Goal: Task Accomplishment & Management: Manage account settings

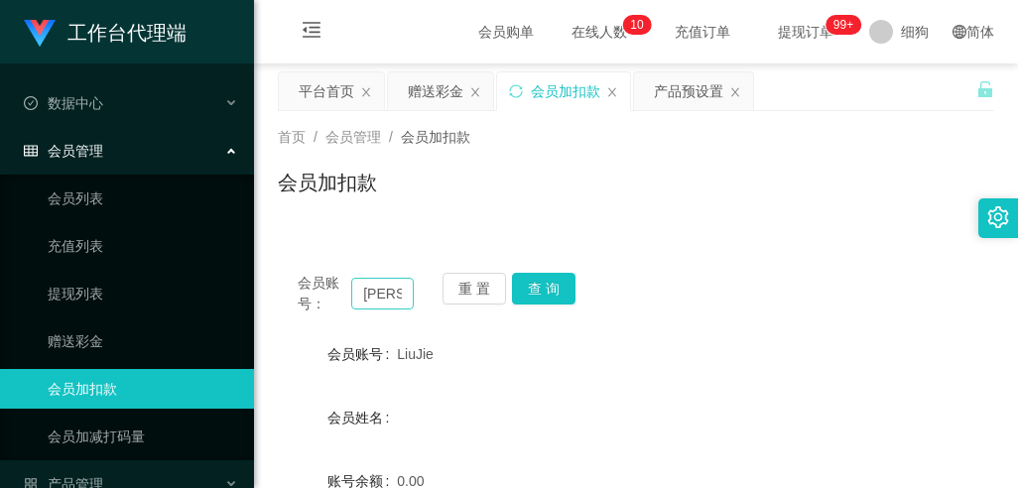
scroll to position [141, 0]
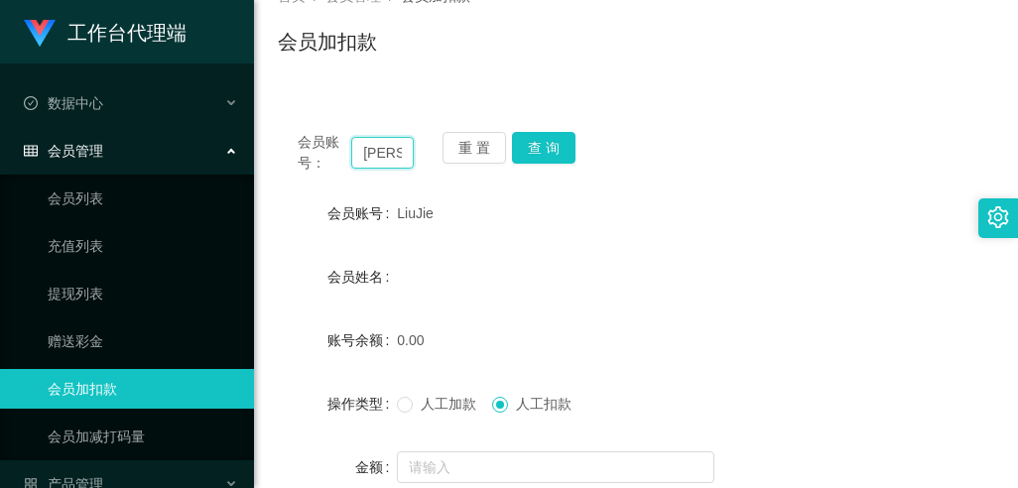
drag, startPoint x: 403, startPoint y: 155, endPoint x: 315, endPoint y: 154, distance: 88.3
click at [316, 155] on div "会员账号： [PERSON_NAME]" at bounding box center [356, 153] width 116 height 42
paste input "[PERSON_NAME]"
click at [547, 149] on button "查 询" at bounding box center [544, 148] width 64 height 32
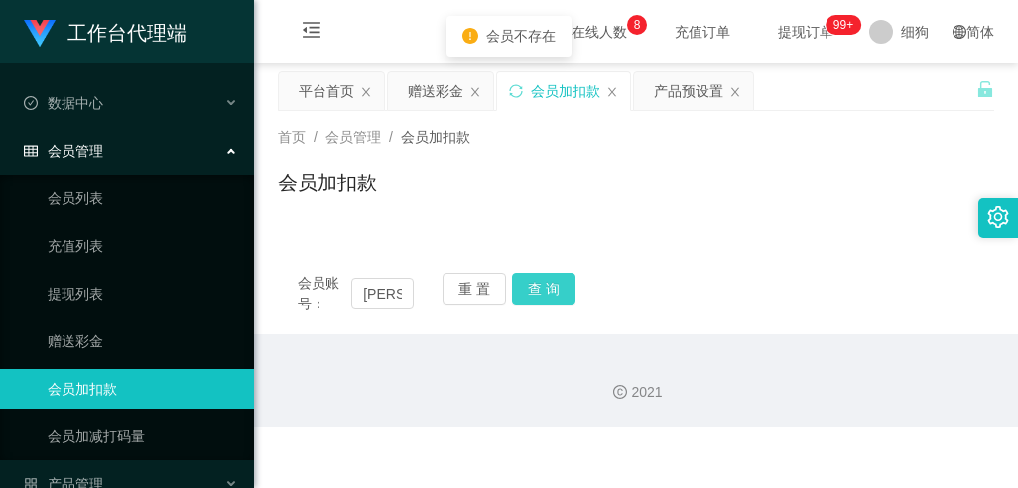
scroll to position [0, 0]
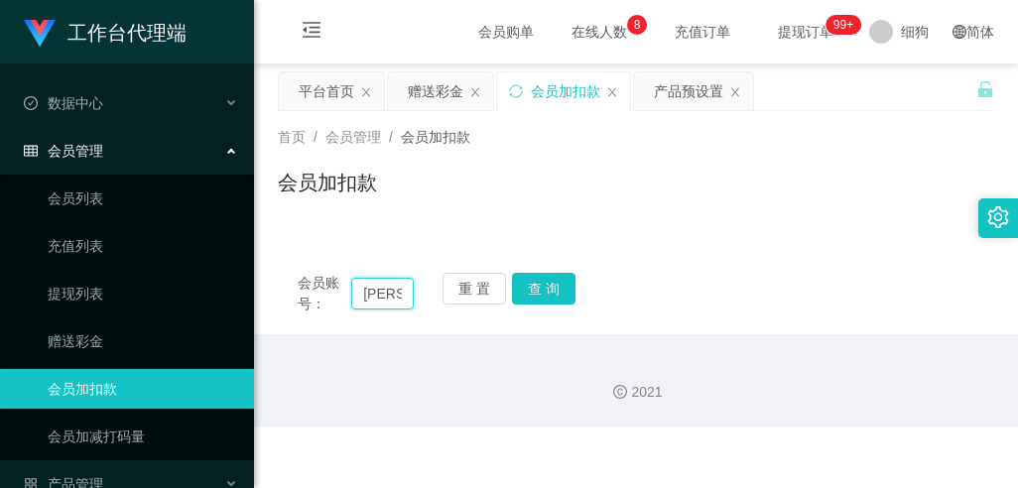
click at [383, 297] on input "[PERSON_NAME]" at bounding box center [382, 294] width 63 height 32
type input "AgnesChen"
click at [555, 289] on button "查 询" at bounding box center [544, 289] width 64 height 32
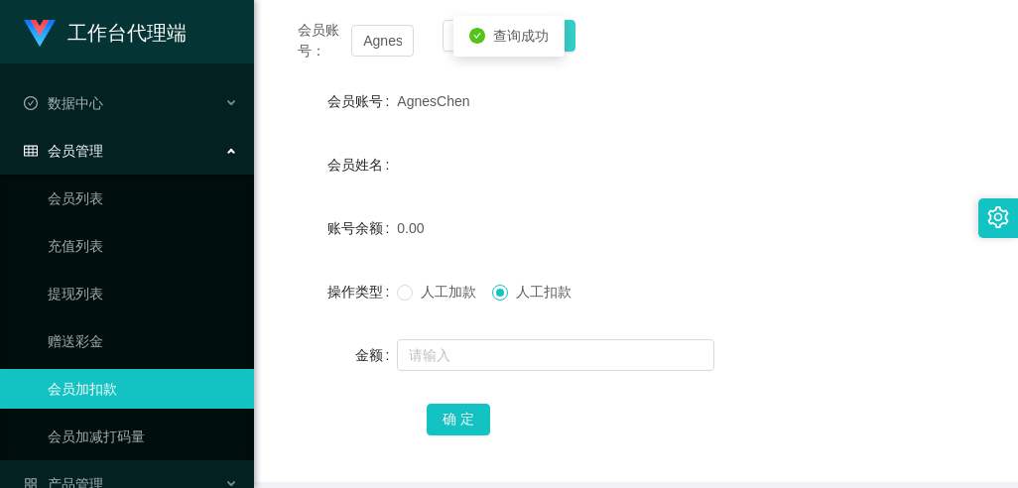
scroll to position [298, 0]
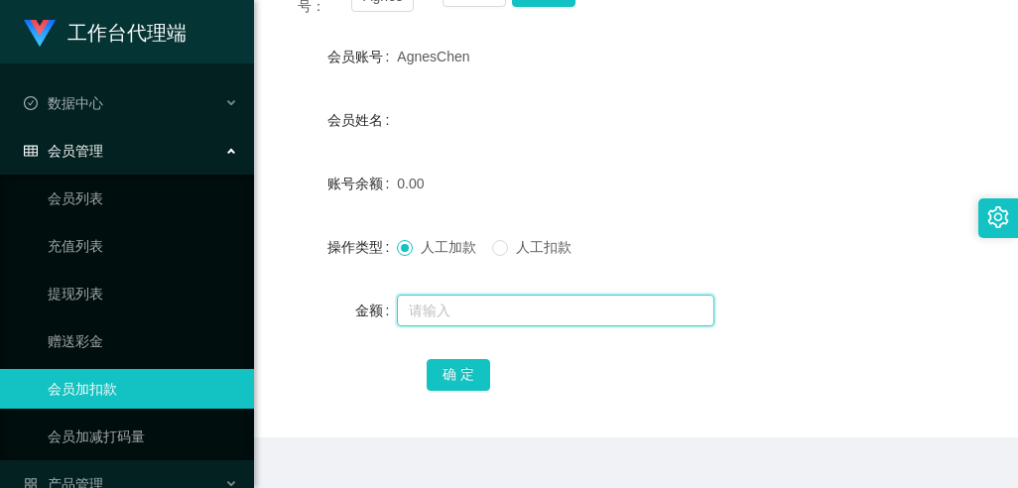
click at [445, 315] on input "text" at bounding box center [556, 311] width 318 height 32
type input "100"
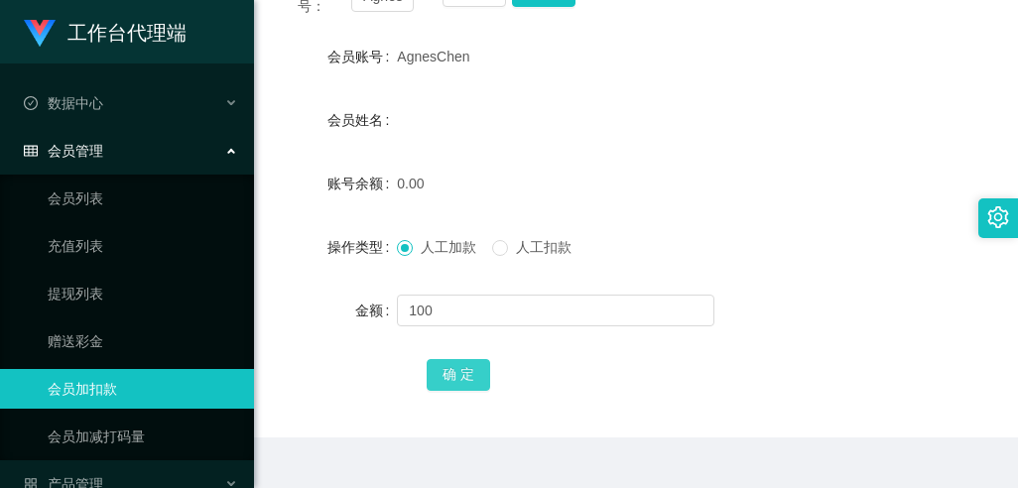
click at [461, 369] on button "确 定" at bounding box center [459, 375] width 64 height 32
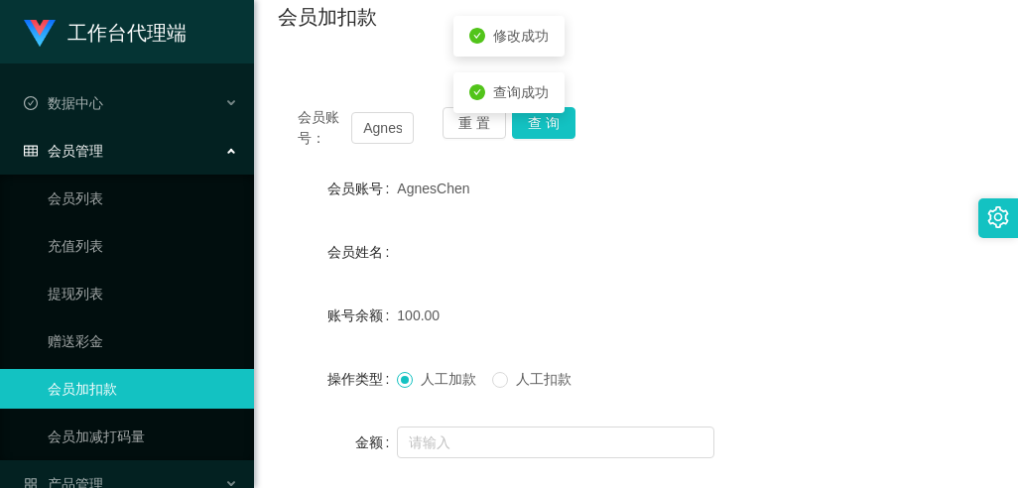
scroll to position [0, 0]
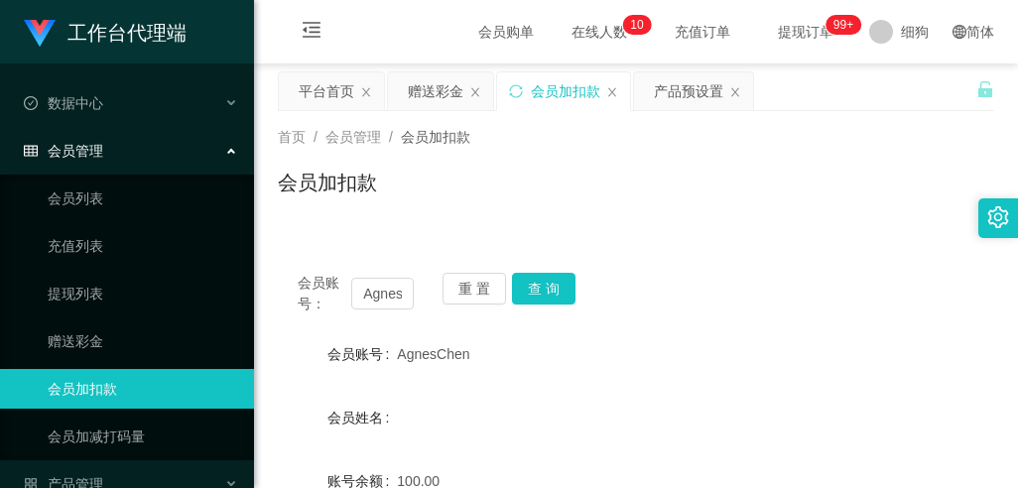
click at [598, 183] on div "会员加扣款" at bounding box center [636, 191] width 717 height 46
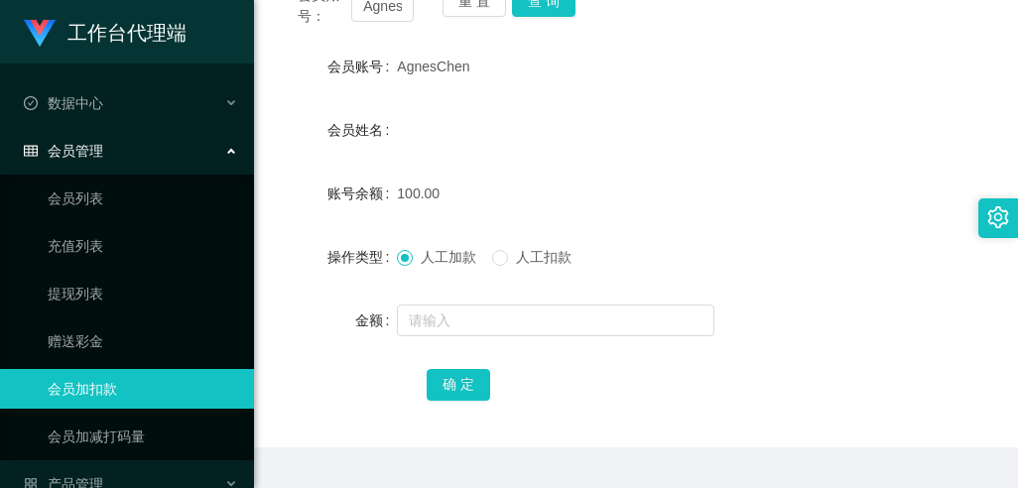
scroll to position [298, 0]
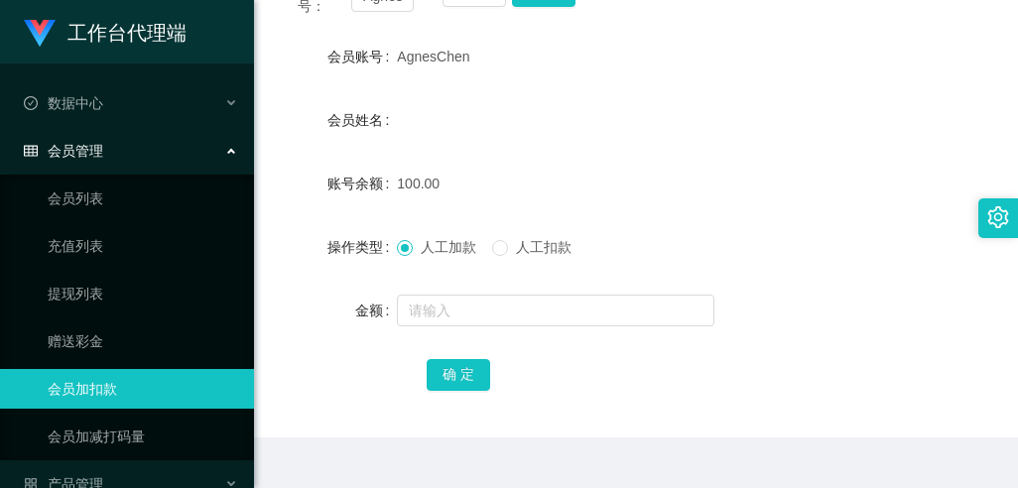
drag, startPoint x: 469, startPoint y: 60, endPoint x: 394, endPoint y: 59, distance: 75.4
click at [394, 59] on div "会员账号 AgnesChen" at bounding box center [636, 57] width 717 height 40
copy div "会员账号 AgnesChen"
drag, startPoint x: 760, startPoint y: 287, endPoint x: 614, endPoint y: 258, distance: 148.7
click at [760, 287] on form "会员账号 AgnesChen 会员姓名 账号余额 100.00 操作类型 人工加款 人工扣款 金额 确 定" at bounding box center [636, 215] width 717 height 357
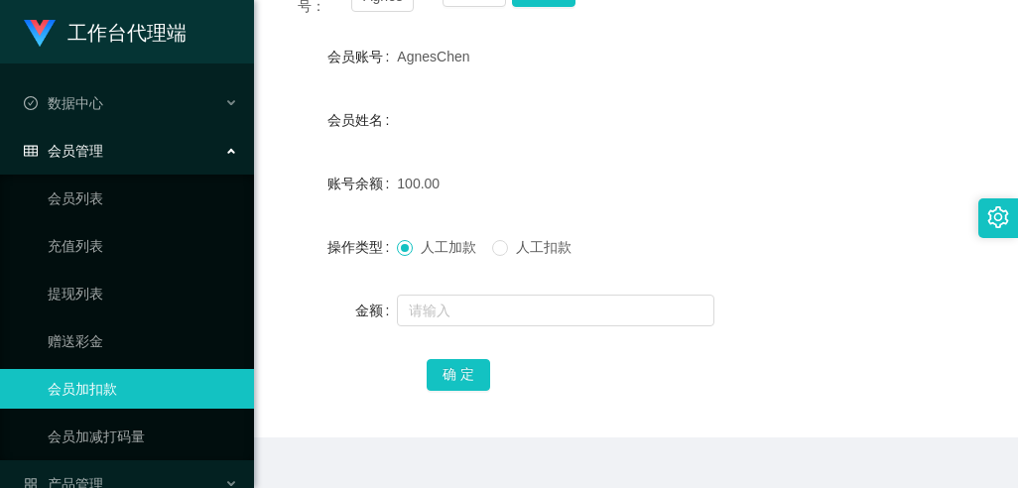
scroll to position [83, 0]
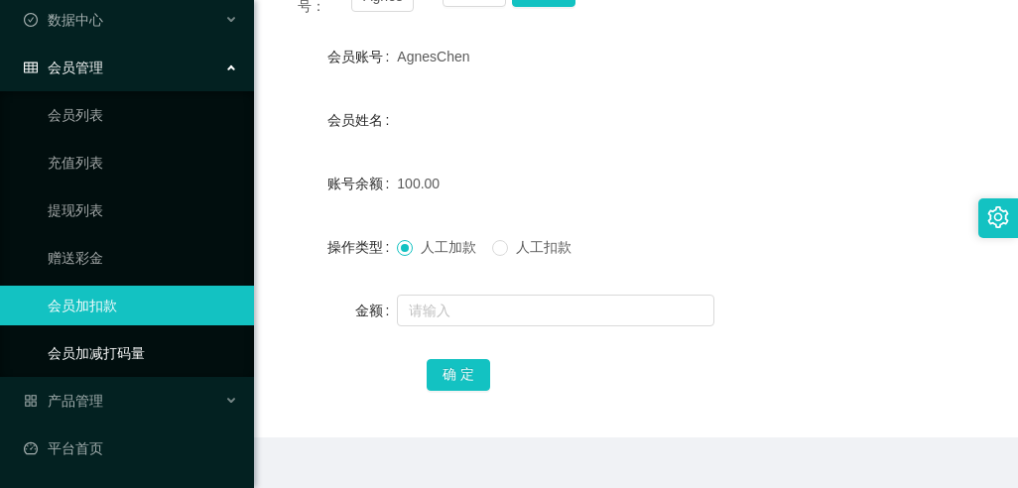
click at [73, 361] on link "会员加减打码量" at bounding box center [143, 353] width 191 height 40
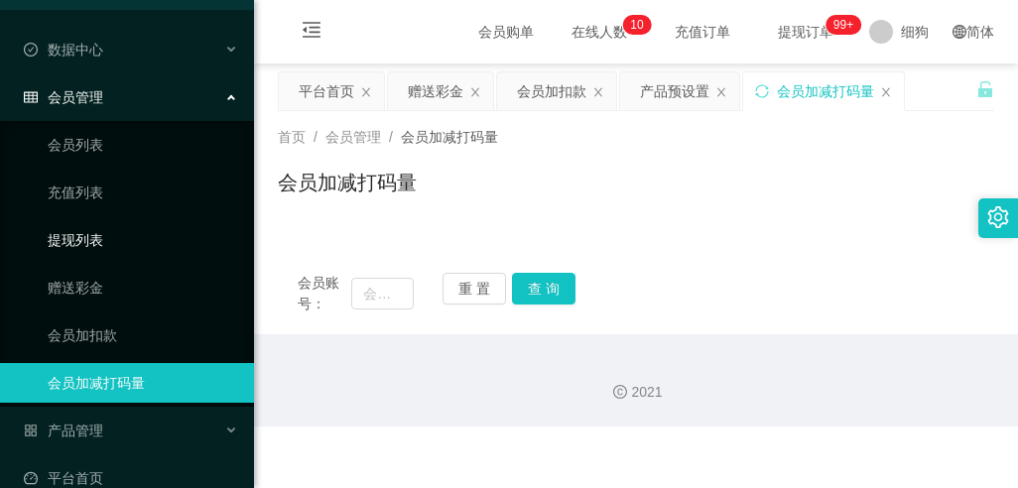
scroll to position [83, 0]
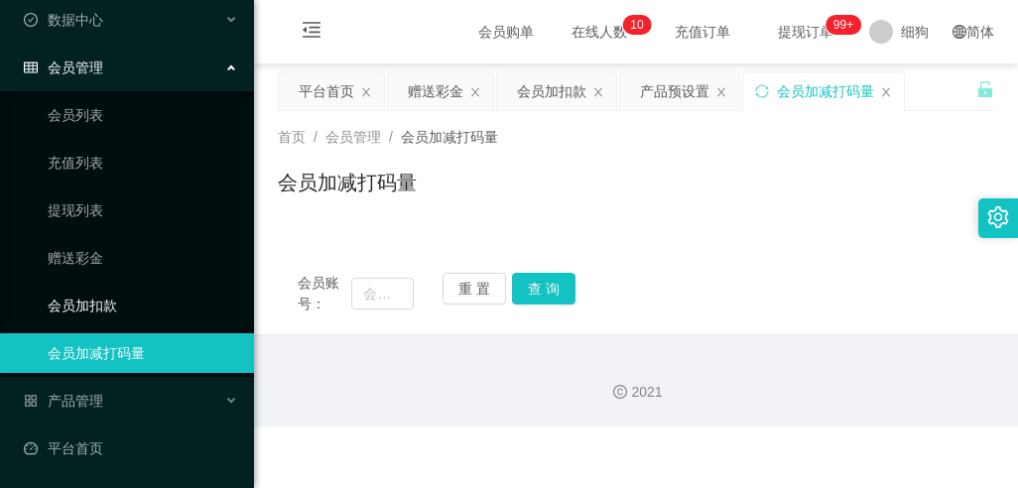
click at [98, 309] on link "会员加扣款" at bounding box center [143, 306] width 191 height 40
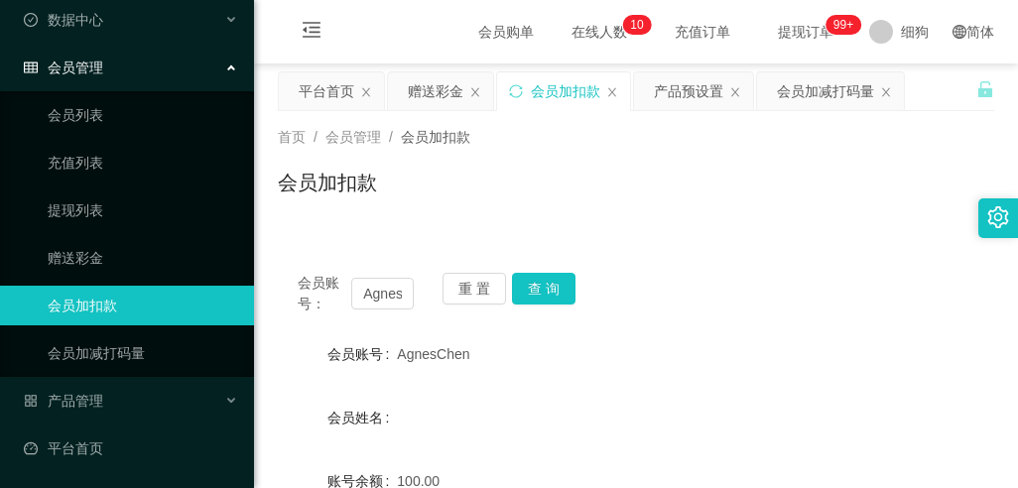
click at [122, 62] on div "会员管理" at bounding box center [127, 68] width 254 height 40
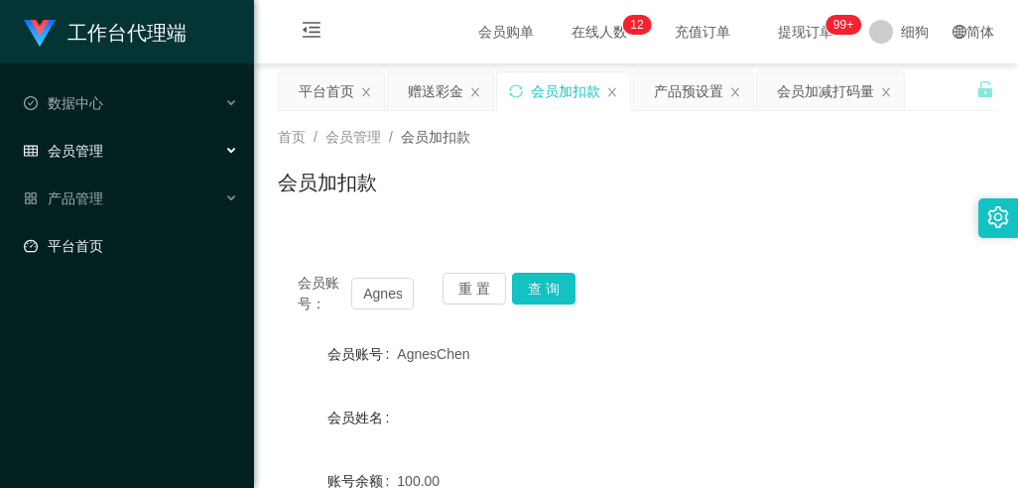
click at [97, 239] on link "平台首页" at bounding box center [131, 246] width 214 height 40
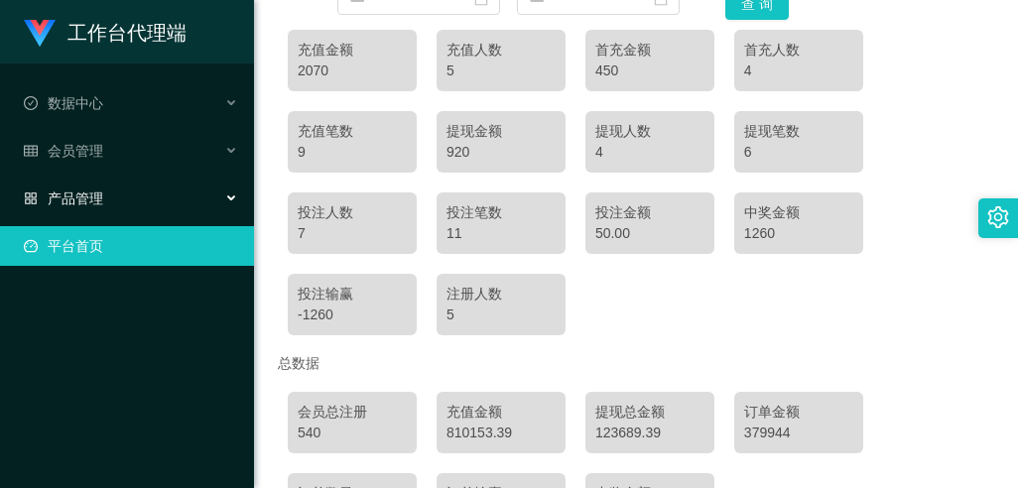
scroll to position [298, 0]
click at [115, 195] on div "产品管理" at bounding box center [127, 199] width 254 height 40
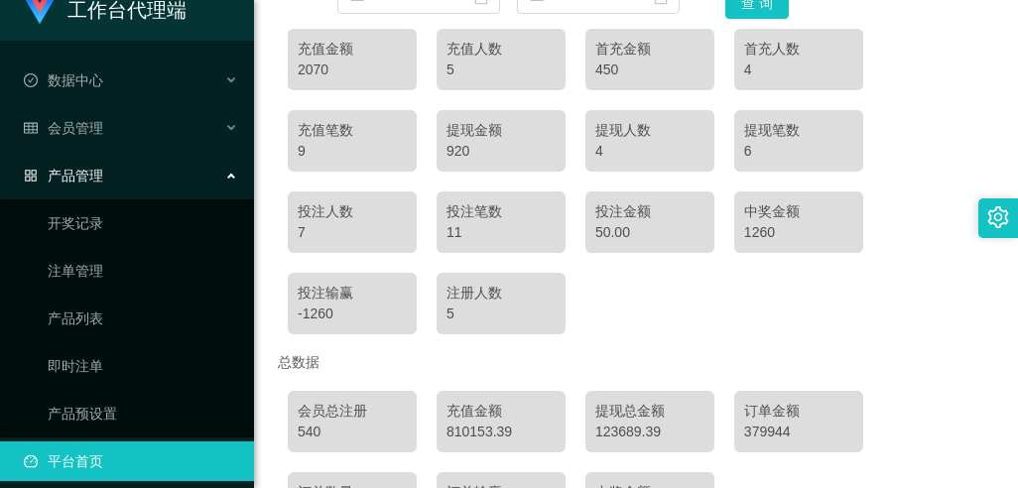
scroll to position [36, 0]
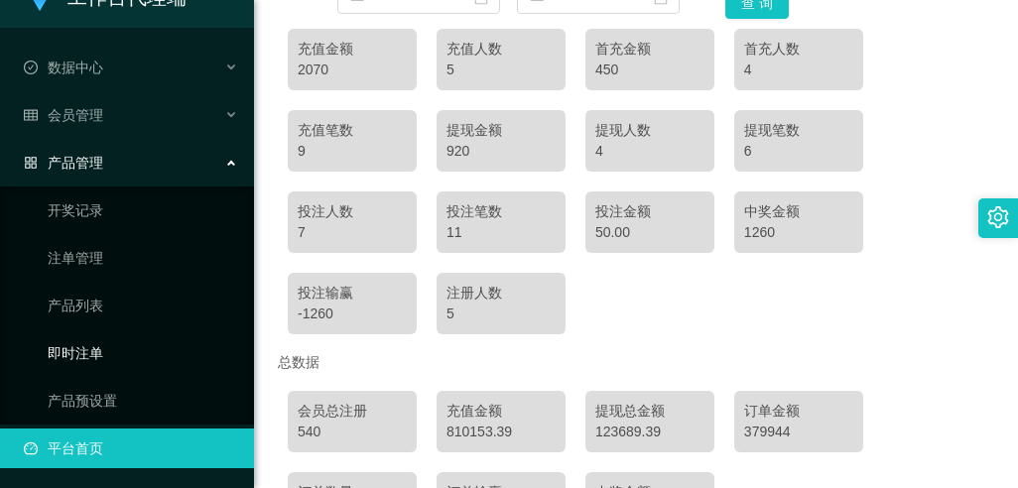
click at [81, 344] on link "即时注单" at bounding box center [143, 353] width 191 height 40
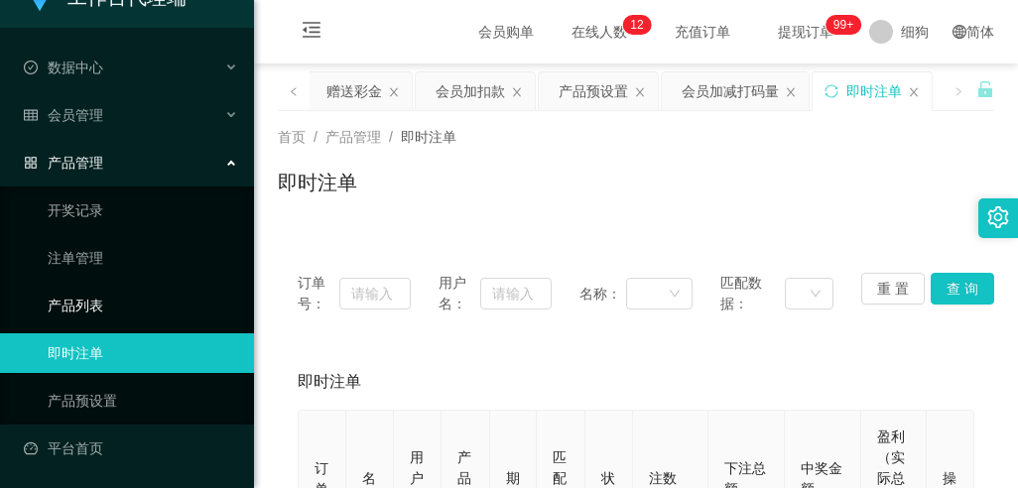
click at [83, 294] on link "产品列表" at bounding box center [143, 306] width 191 height 40
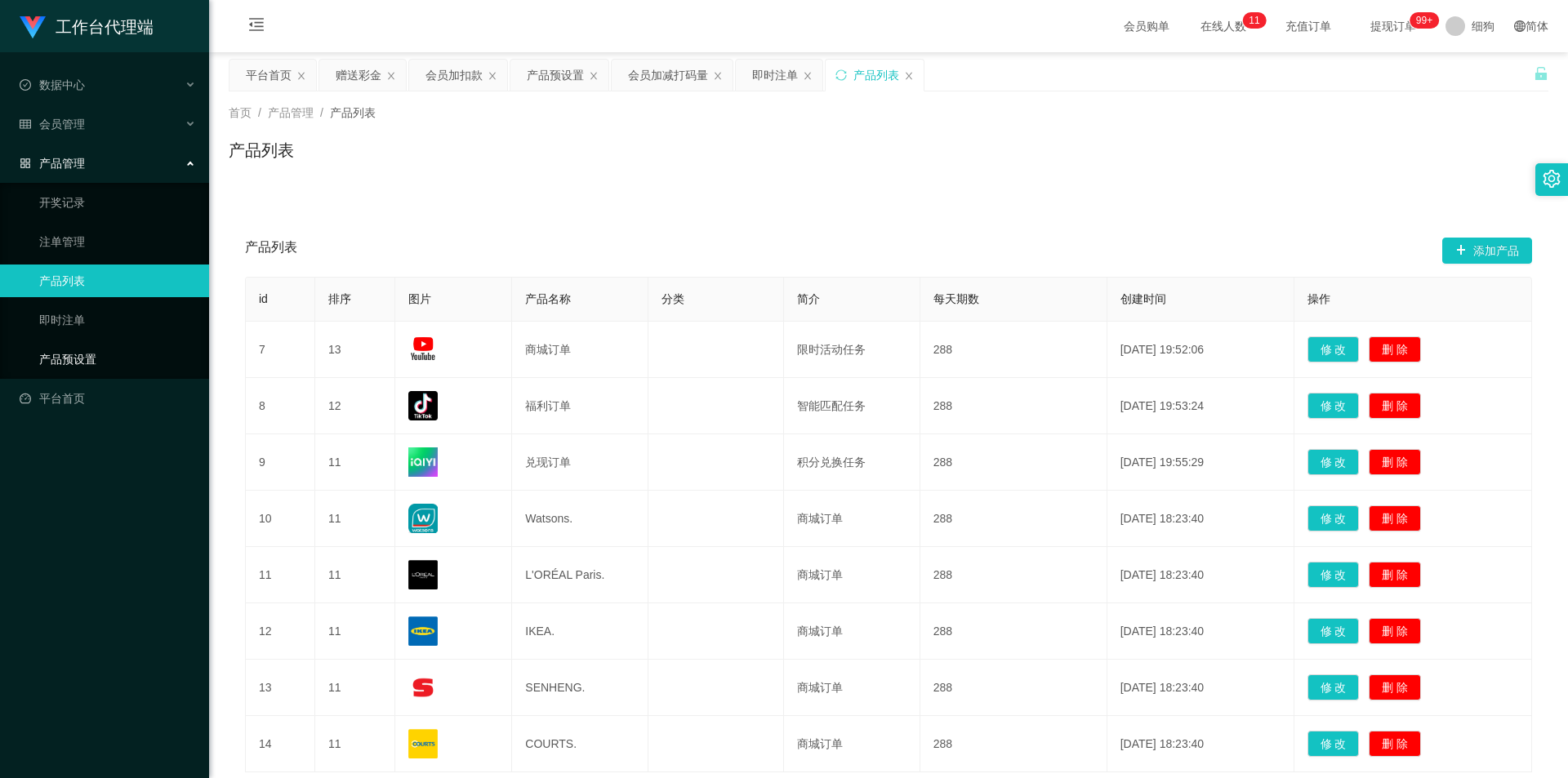
click at [115, 356] on link "产品预设置" at bounding box center [118, 359] width 157 height 33
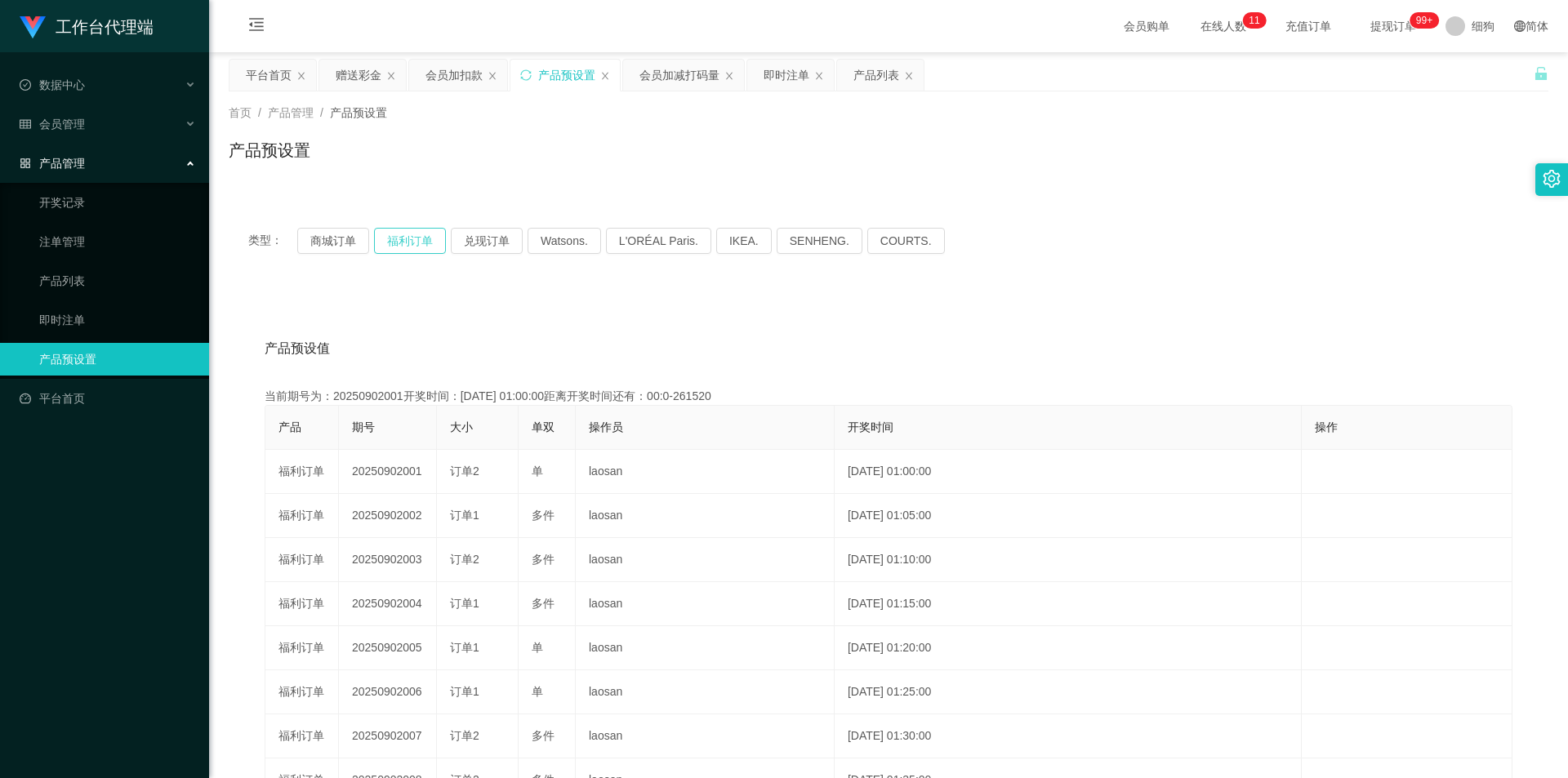
click at [392, 241] on button "福利订单" at bounding box center [410, 241] width 72 height 26
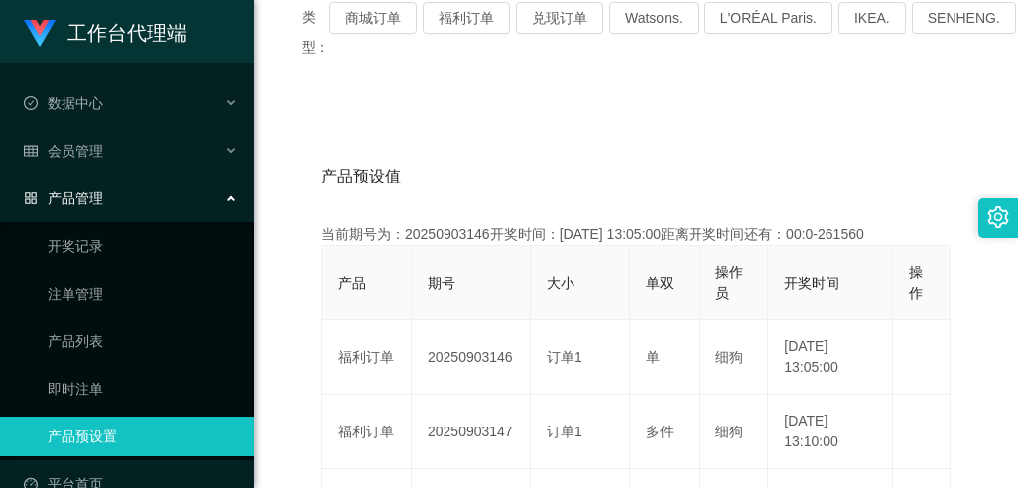
scroll to position [298, 0]
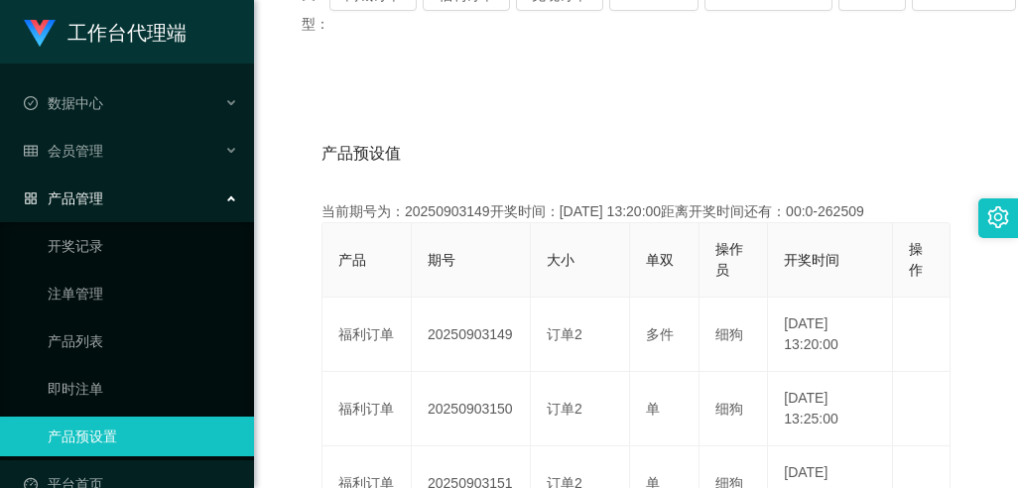
drag, startPoint x: 292, startPoint y: 230, endPoint x: 151, endPoint y: 196, distance: 145.2
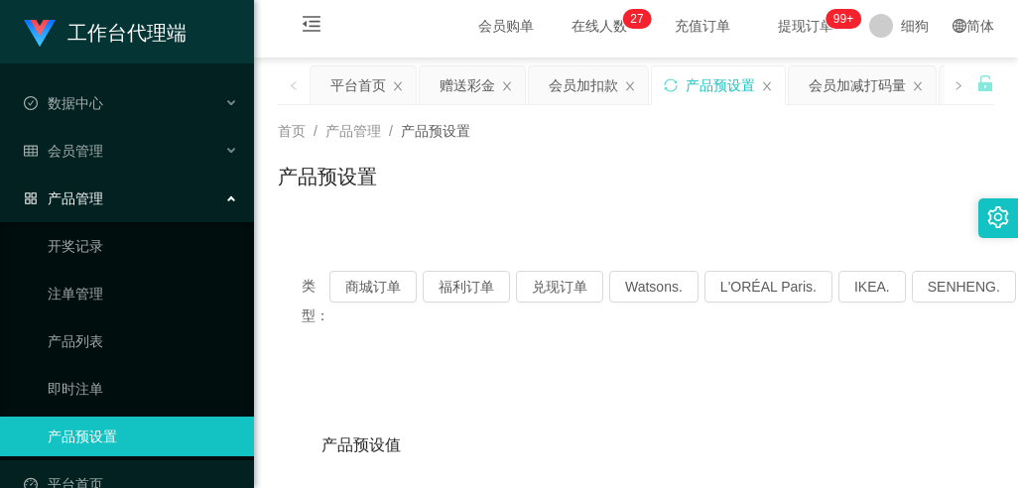
scroll to position [0, 0]
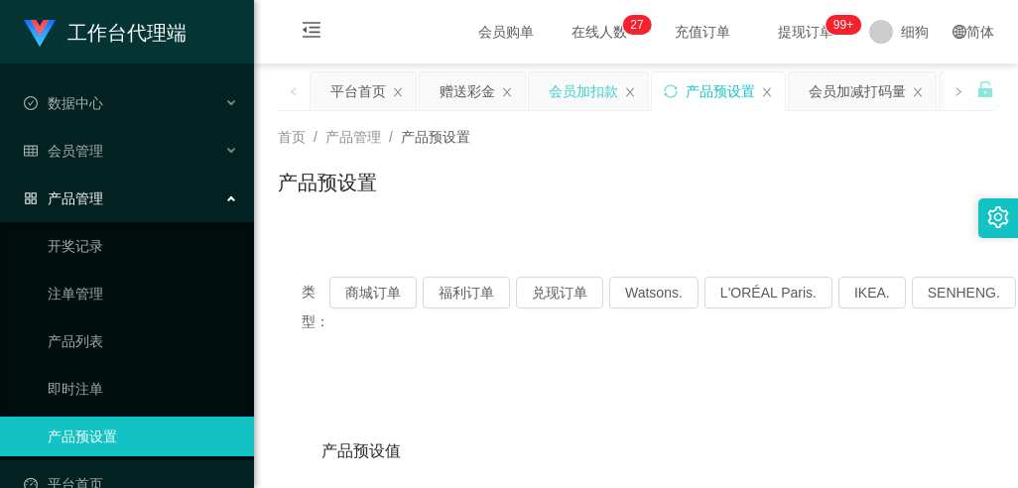
click at [566, 96] on div "会员加扣款" at bounding box center [583, 91] width 69 height 38
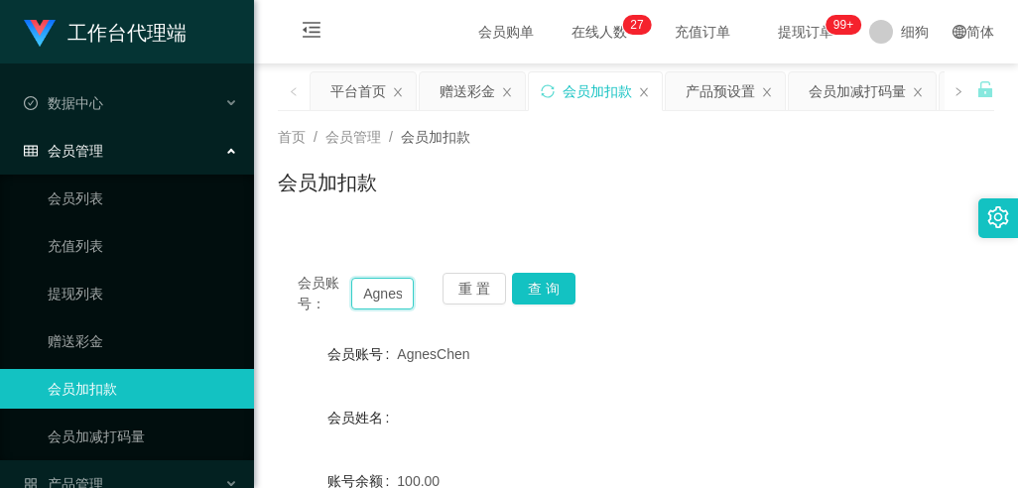
drag, startPoint x: 389, startPoint y: 299, endPoint x: 307, endPoint y: 294, distance: 82.5
click at [307, 294] on div "会员账号： AgnesChen" at bounding box center [356, 294] width 116 height 42
type input "esChen"
drag, startPoint x: 406, startPoint y: 294, endPoint x: 332, endPoint y: 295, distance: 74.4
click at [332, 295] on div "会员账号： esChen" at bounding box center [356, 294] width 116 height 42
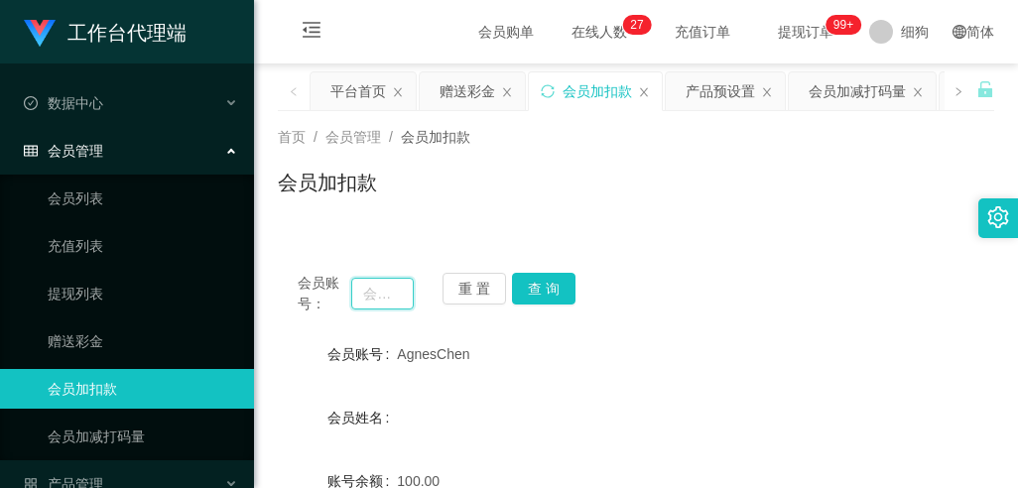
drag, startPoint x: 388, startPoint y: 297, endPoint x: 323, endPoint y: 297, distance: 65.5
click at [323, 297] on div "会员账号：" at bounding box center [356, 294] width 116 height 42
type input "LRK"
click at [543, 283] on button "查 询" at bounding box center [544, 289] width 64 height 32
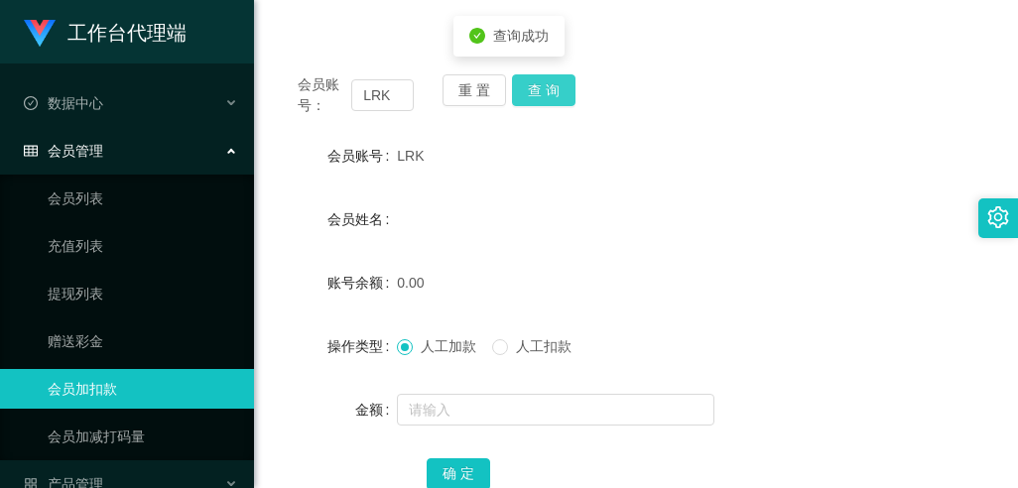
scroll to position [298, 0]
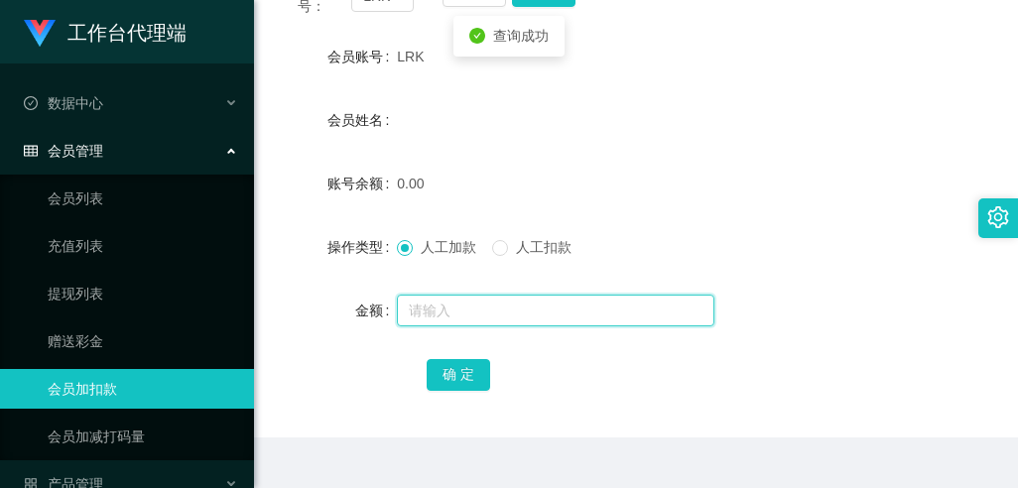
click at [440, 318] on input "text" at bounding box center [556, 311] width 318 height 32
type input "100"
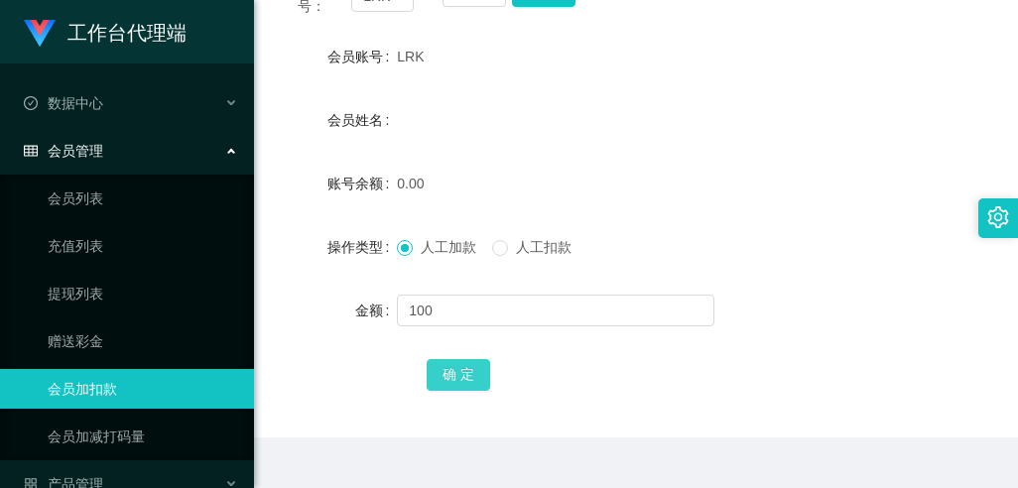
click at [459, 364] on button "确 定" at bounding box center [459, 375] width 64 height 32
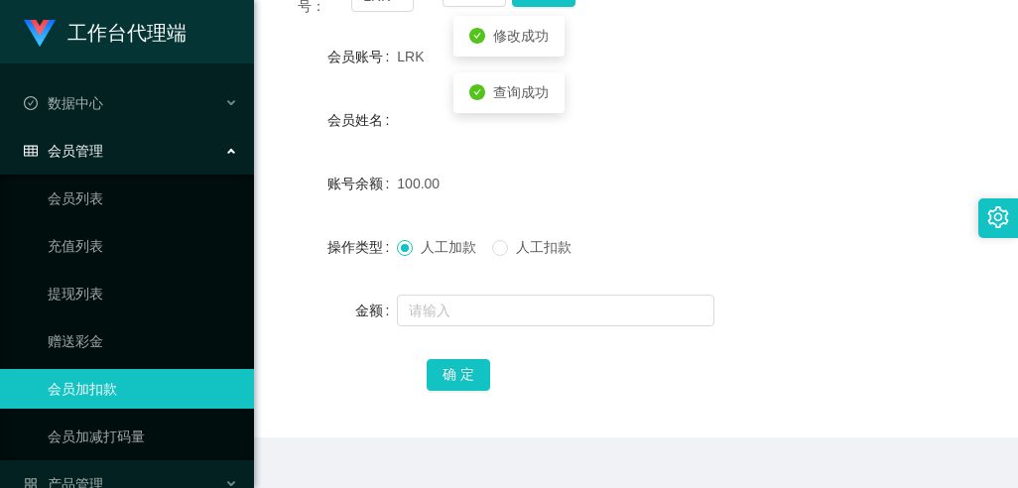
click at [601, 176] on div "100.00" at bounding box center [606, 184] width 418 height 40
drag, startPoint x: 423, startPoint y: 57, endPoint x: 389, endPoint y: 59, distance: 33.8
click at [389, 59] on div "会员账号 LRK" at bounding box center [636, 57] width 717 height 40
copy div "会员账号 LRK"
click at [561, 94] on form "会员账号 LRK 会员姓名 账号余额 100.00 操作类型 人工加款 人工扣款 金额 确 定" at bounding box center [636, 215] width 717 height 357
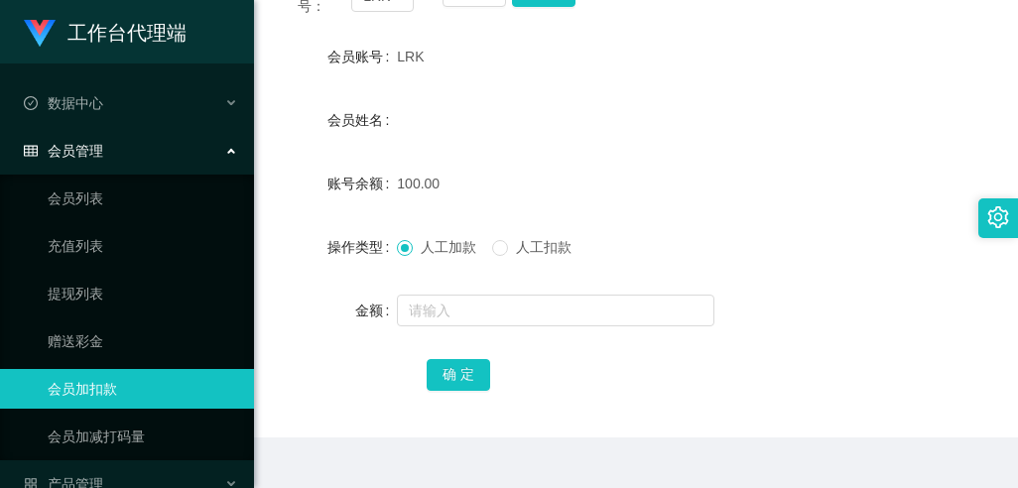
drag, startPoint x: 508, startPoint y: 109, endPoint x: 341, endPoint y: 83, distance: 168.7
click at [508, 109] on div "会员姓名" at bounding box center [636, 120] width 717 height 40
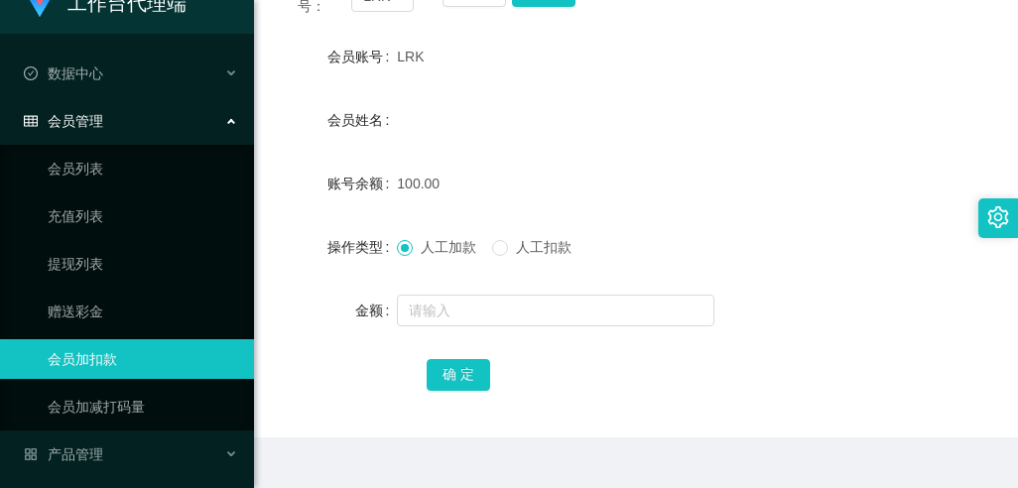
scroll to position [0, 0]
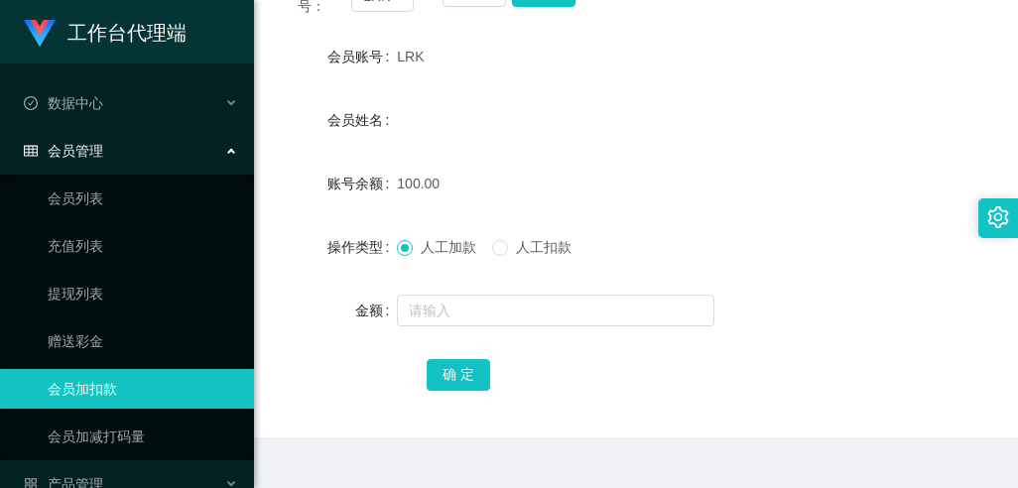
click at [63, 153] on span "会员管理" at bounding box center [63, 151] width 79 height 16
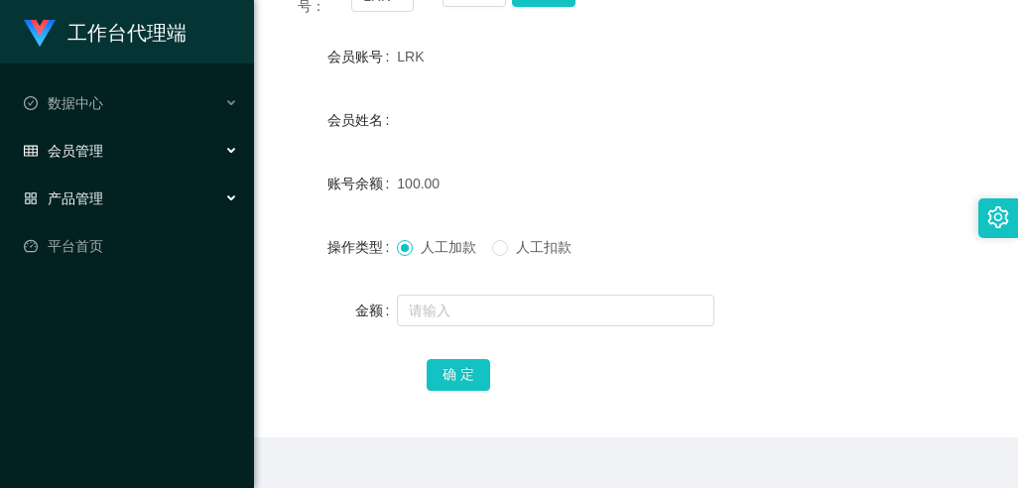
click at [97, 199] on span "产品管理" at bounding box center [63, 199] width 79 height 16
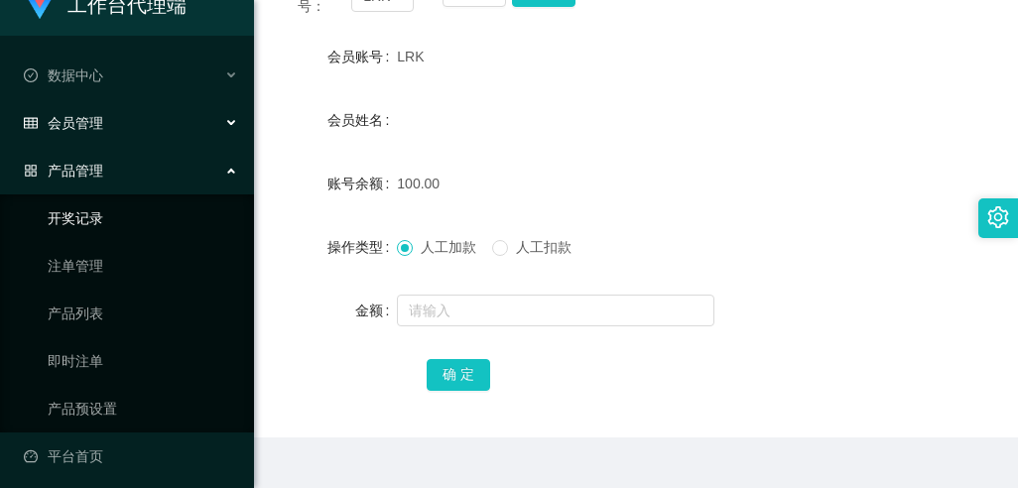
scroll to position [36, 0]
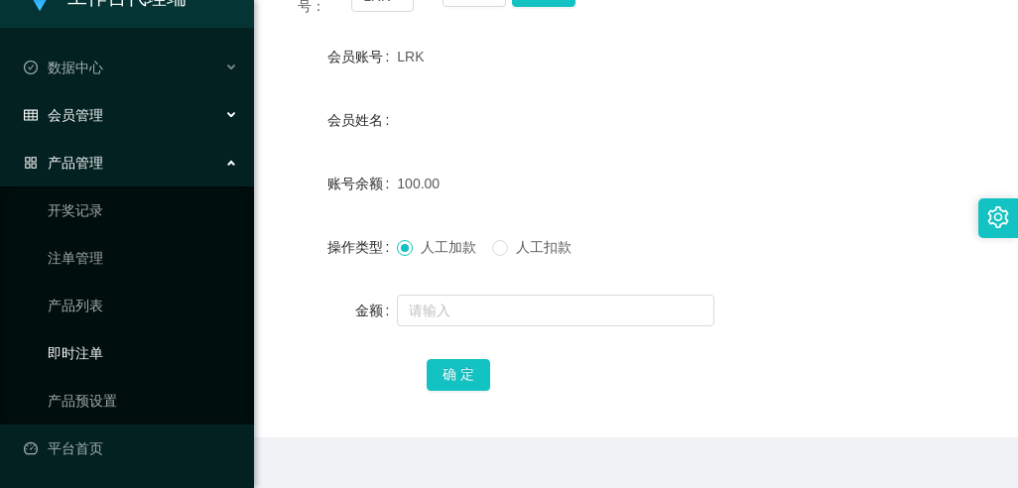
click at [73, 345] on link "即时注单" at bounding box center [143, 353] width 191 height 40
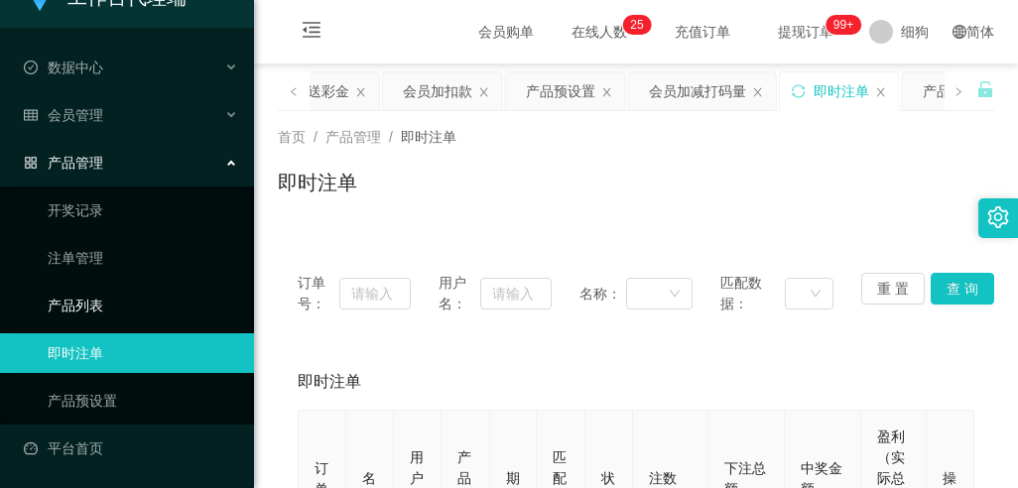
click at [84, 311] on link "产品列表" at bounding box center [143, 306] width 191 height 40
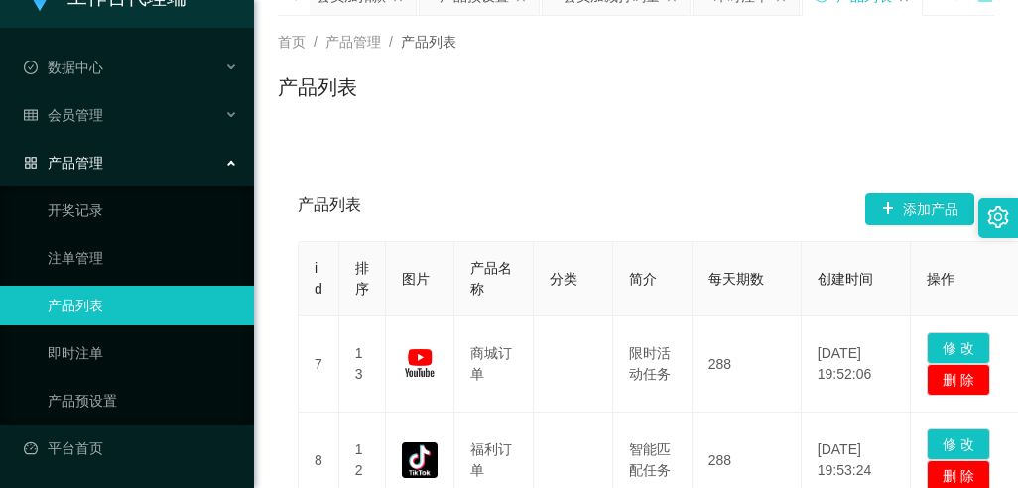
scroll to position [298, 0]
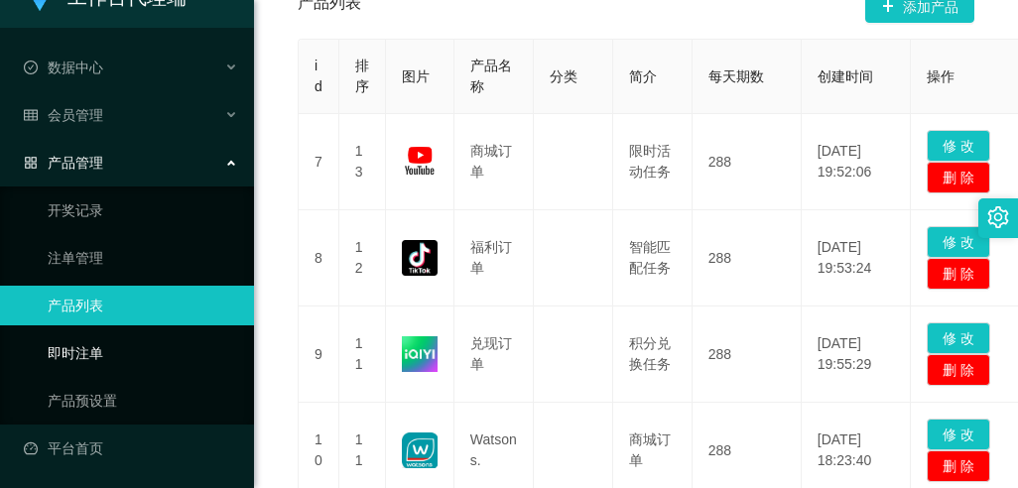
click at [94, 336] on link "即时注单" at bounding box center [143, 353] width 191 height 40
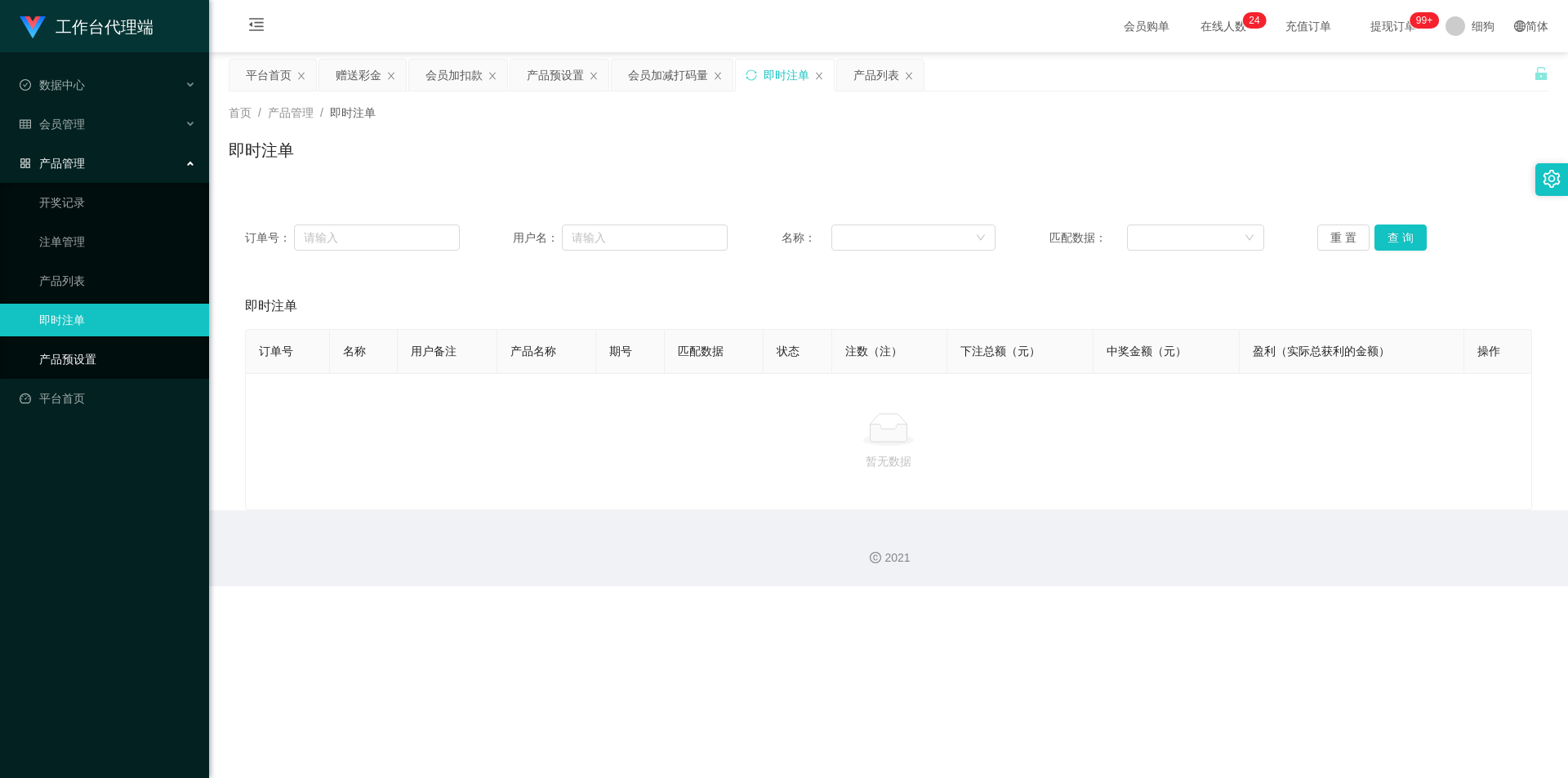
click at [100, 345] on link "产品预设置" at bounding box center [118, 359] width 157 height 33
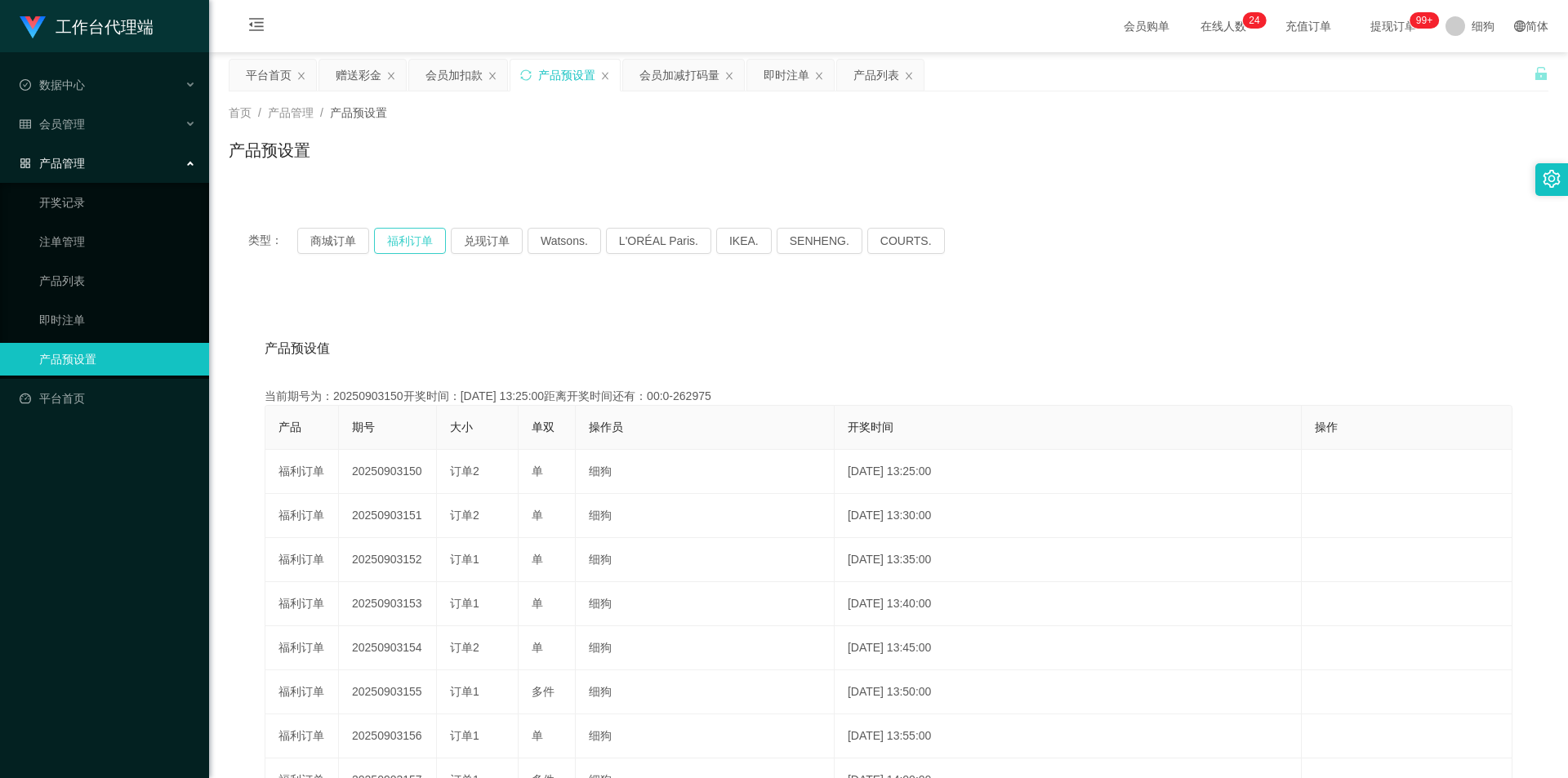
click at [403, 235] on button "福利订单" at bounding box center [410, 241] width 72 height 26
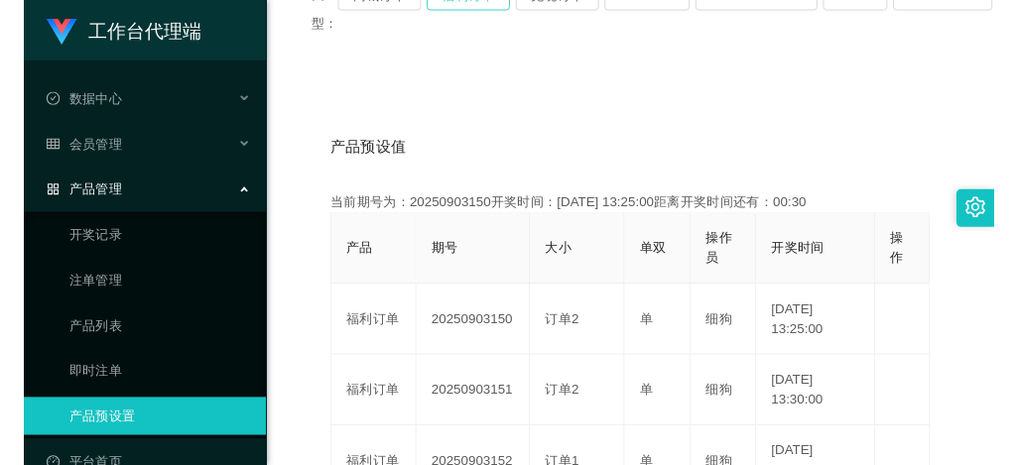
scroll to position [397, 0]
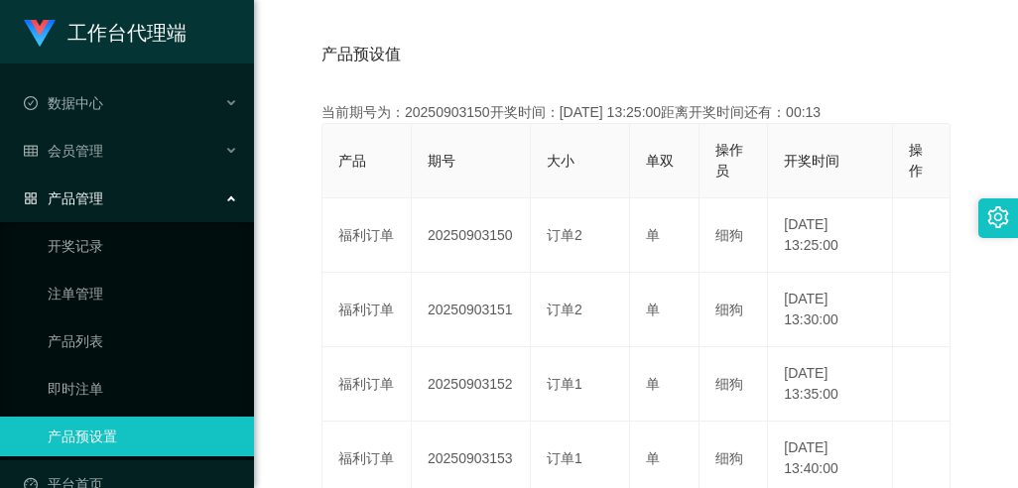
click at [558, 58] on div "产品预设值 添加期号" at bounding box center [636, 55] width 629 height 56
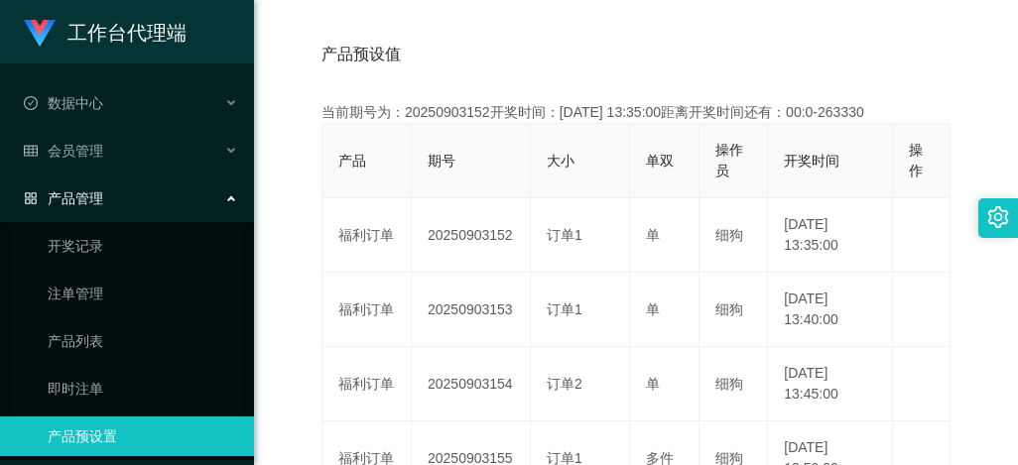
drag, startPoint x: 569, startPoint y: 40, endPoint x: 634, endPoint y: 25, distance: 67.2
click at [569, 40] on div "产品预设值 添加期号" at bounding box center [636, 55] width 629 height 56
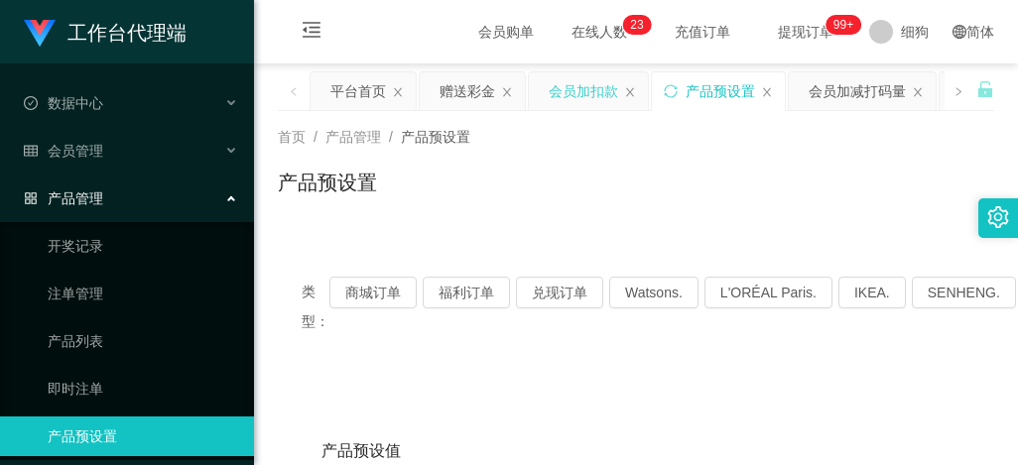
click at [576, 86] on div "会员加扣款" at bounding box center [583, 91] width 69 height 38
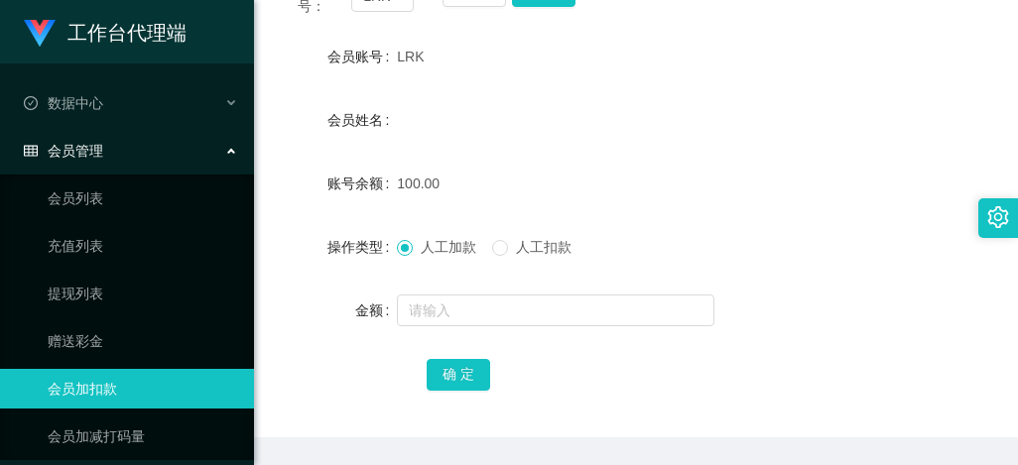
scroll to position [199, 0]
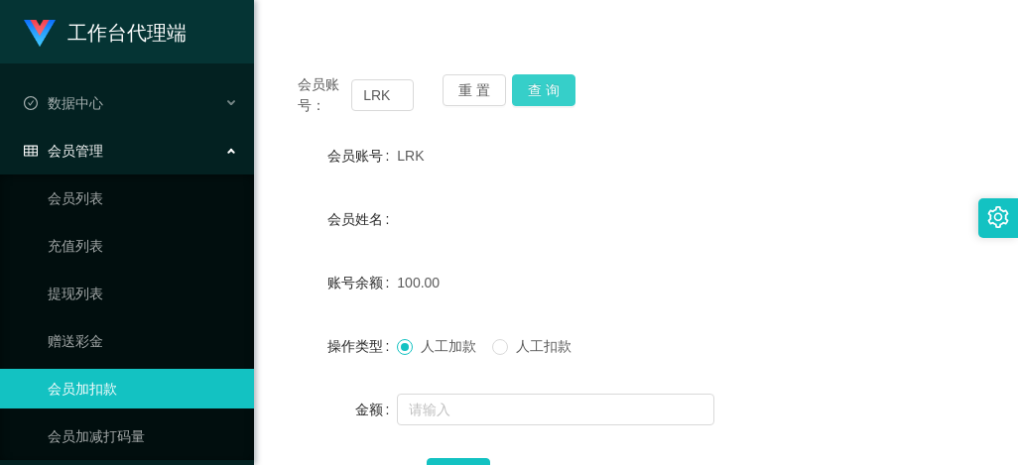
click at [533, 80] on button "查 询" at bounding box center [544, 90] width 64 height 32
click at [712, 217] on div "会员姓名" at bounding box center [636, 219] width 717 height 40
